Goal: Task Accomplishment & Management: Use online tool/utility

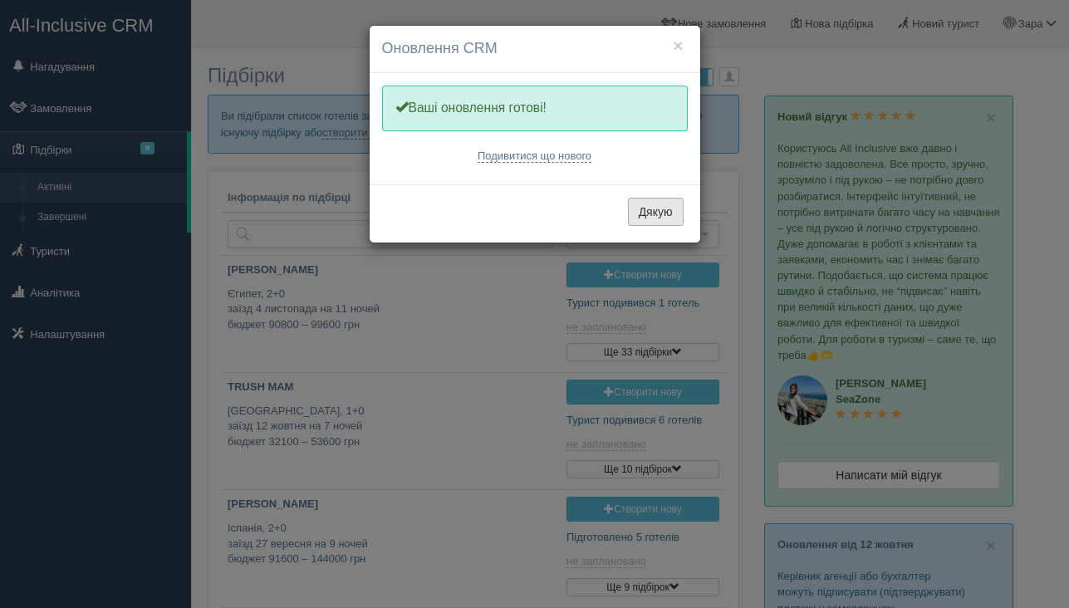
click at [654, 206] on button "Дякую" at bounding box center [656, 212] width 56 height 28
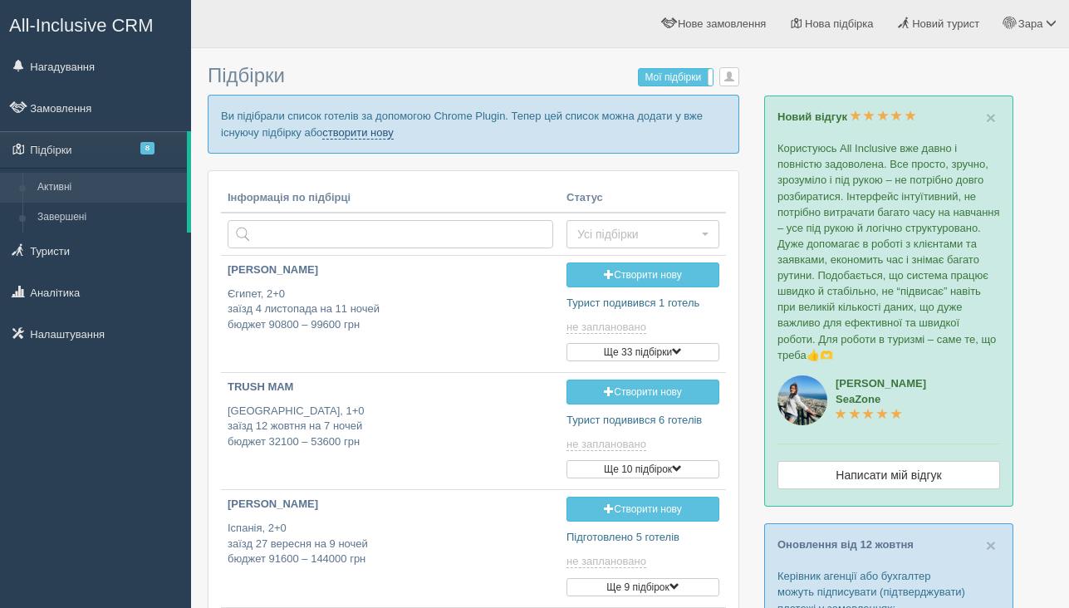
click at [379, 129] on link "створити нову" at bounding box center [357, 132] width 71 height 13
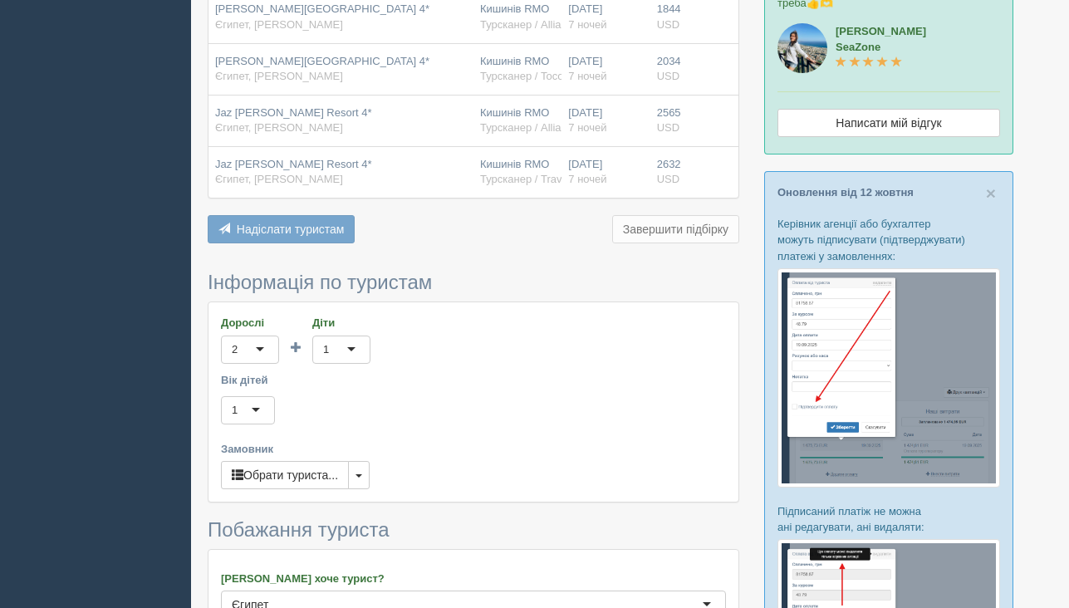
scroll to position [355, 0]
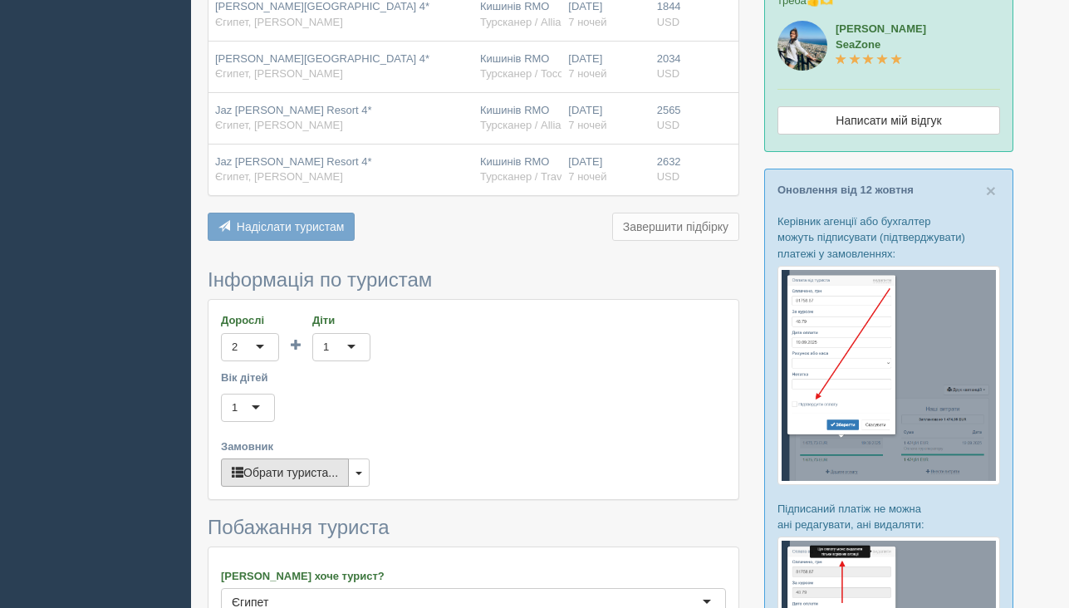
click at [310, 472] on button "Обрати туриста..." at bounding box center [285, 472] width 128 height 28
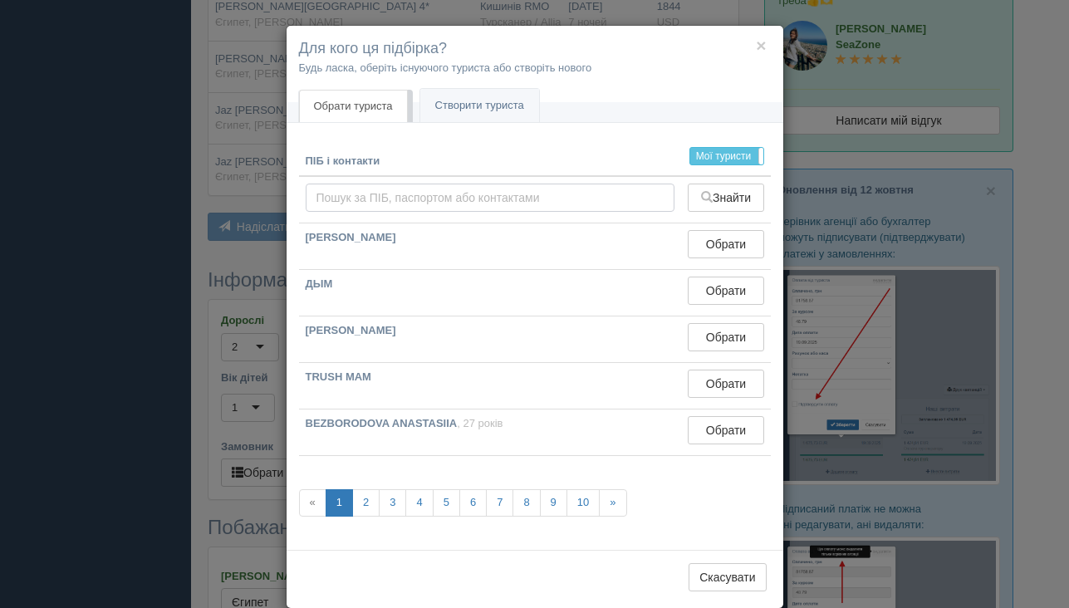
click at [560, 200] on input "text" at bounding box center [491, 198] width 370 height 28
type input "d"
type input "в"
type input "[PERSON_NAME]"
click at [749, 203] on button "Знайти" at bounding box center [726, 198] width 76 height 28
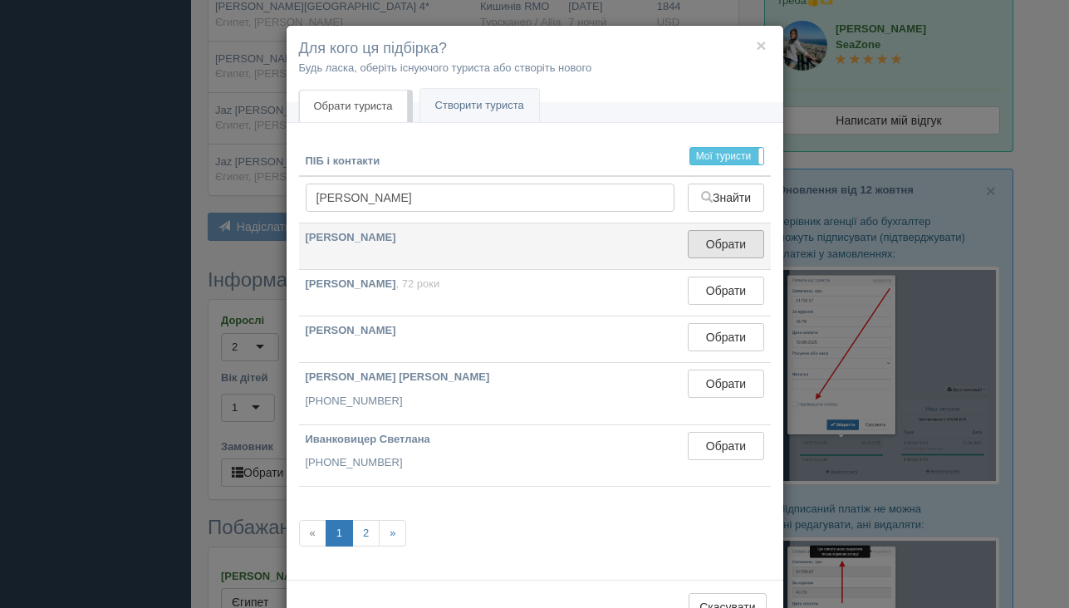
click at [722, 237] on button "Обрати" at bounding box center [726, 244] width 76 height 28
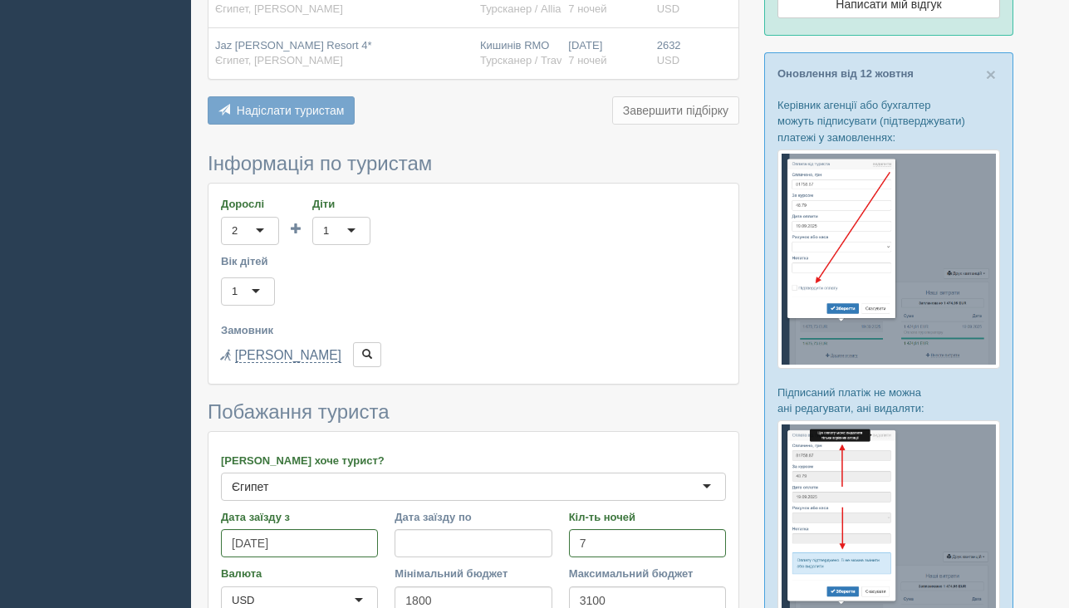
scroll to position [677, 0]
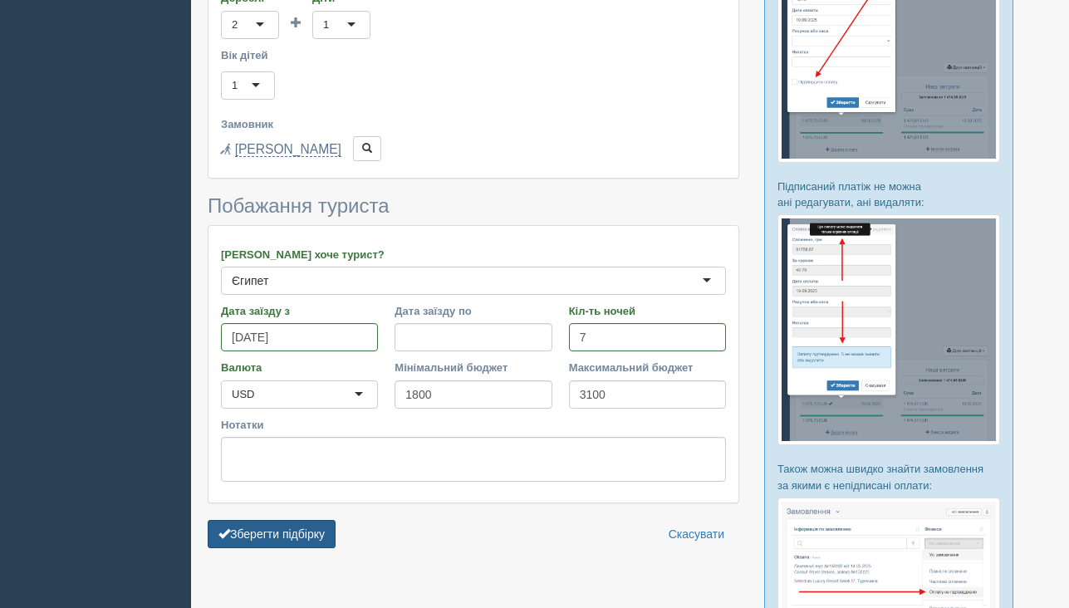
click at [331, 536] on button "Зберегти підбірку" at bounding box center [272, 534] width 128 height 28
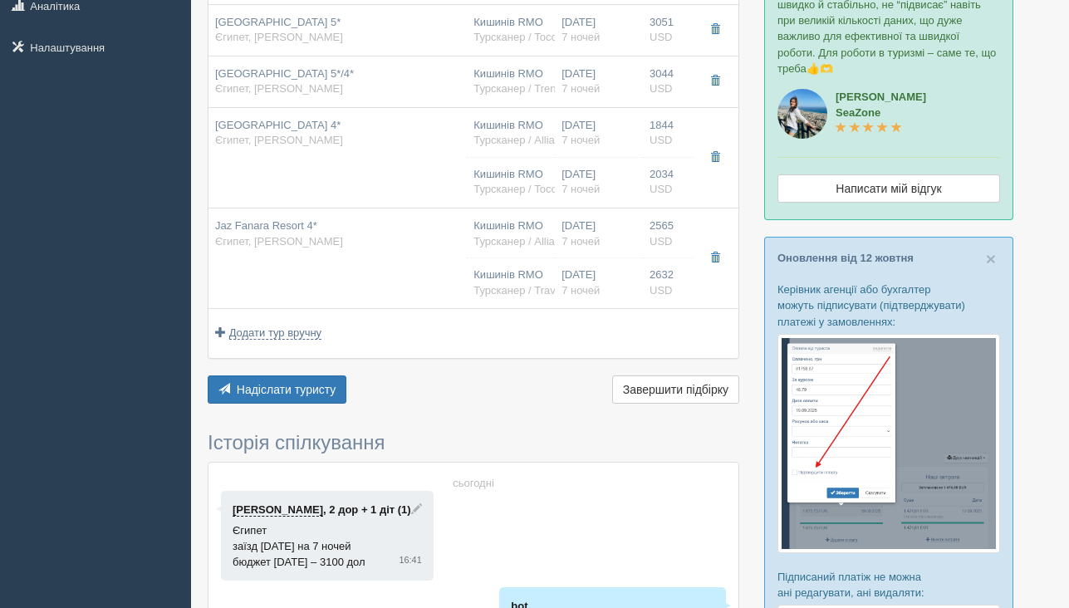
scroll to position [278, 0]
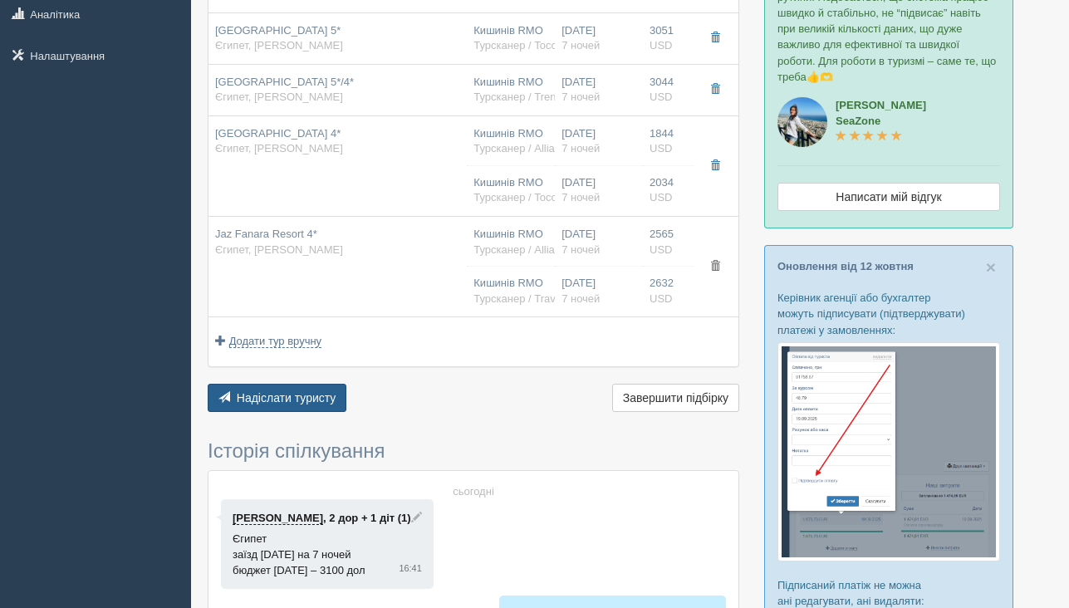
click at [321, 402] on span "Надіслати туристу" at bounding box center [287, 397] width 100 height 13
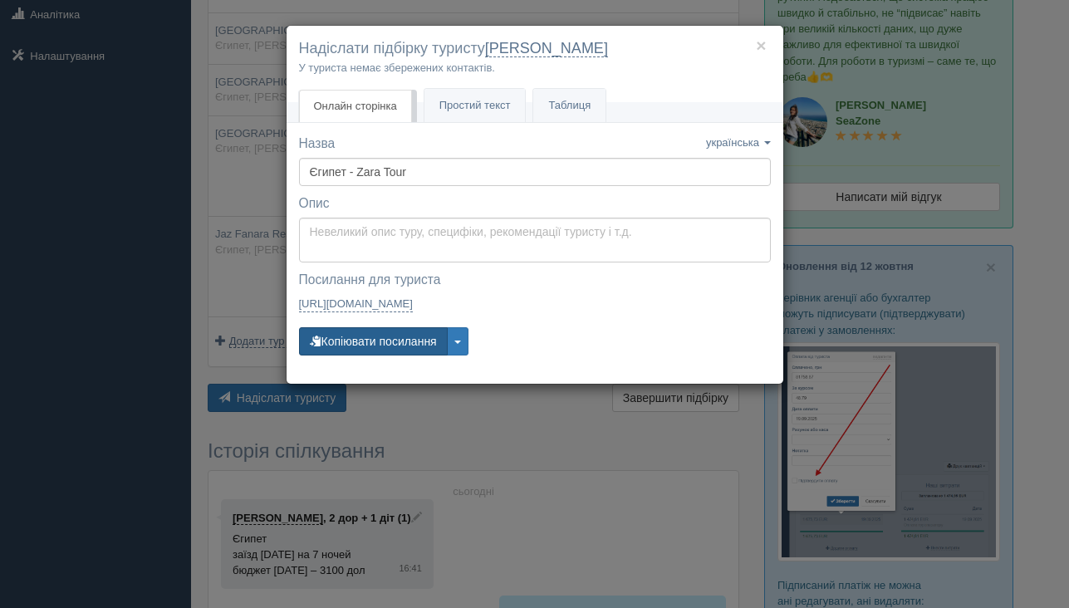
click at [388, 331] on button "Копіювати посилання" at bounding box center [373, 341] width 149 height 28
click at [407, 343] on button "Копіювати посилання" at bounding box center [373, 341] width 149 height 28
